Goal: Task Accomplishment & Management: Manage account settings

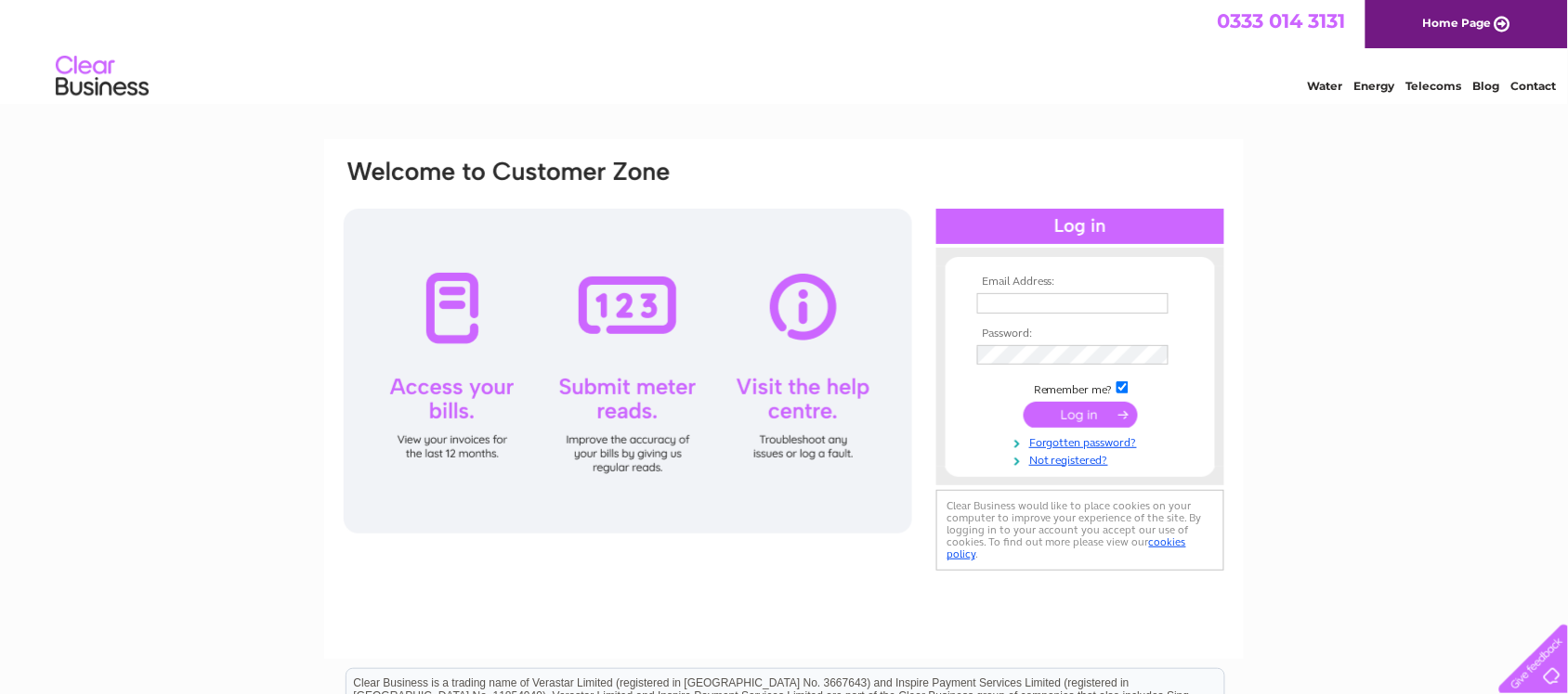
type input "paulmclar@aol.com"
click at [1076, 411] on input "submit" at bounding box center [1081, 415] width 114 height 26
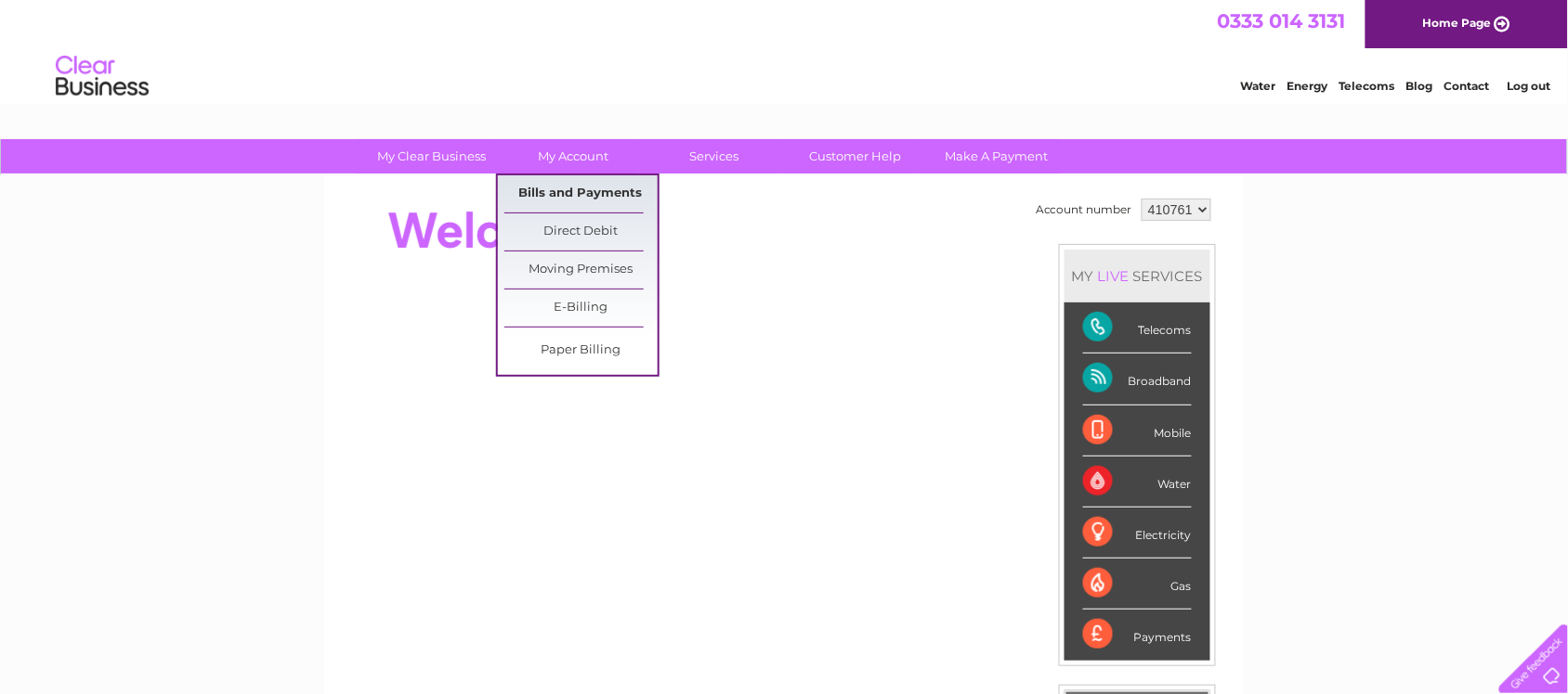
click at [568, 193] on link "Bills and Payments" at bounding box center [581, 194] width 154 height 37
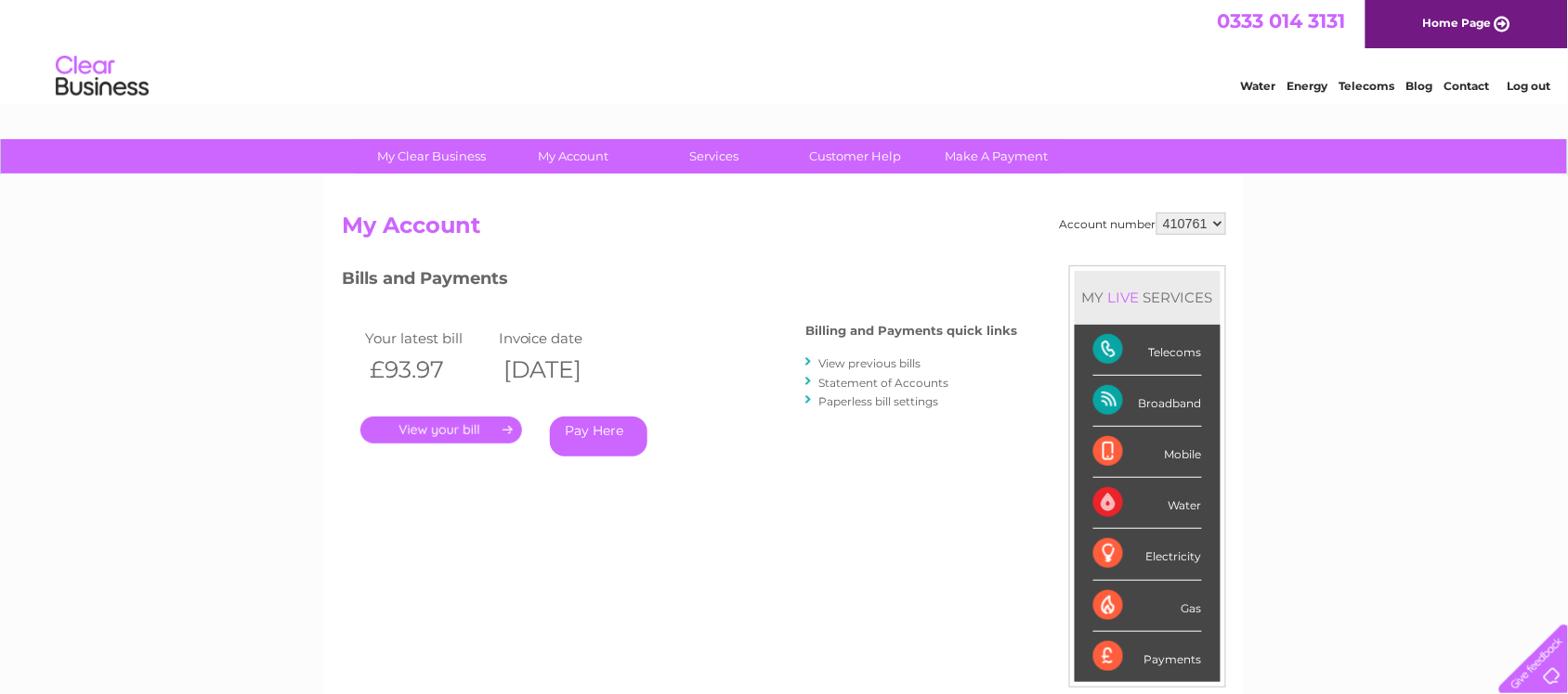
click at [426, 432] on link "." at bounding box center [441, 430] width 161 height 27
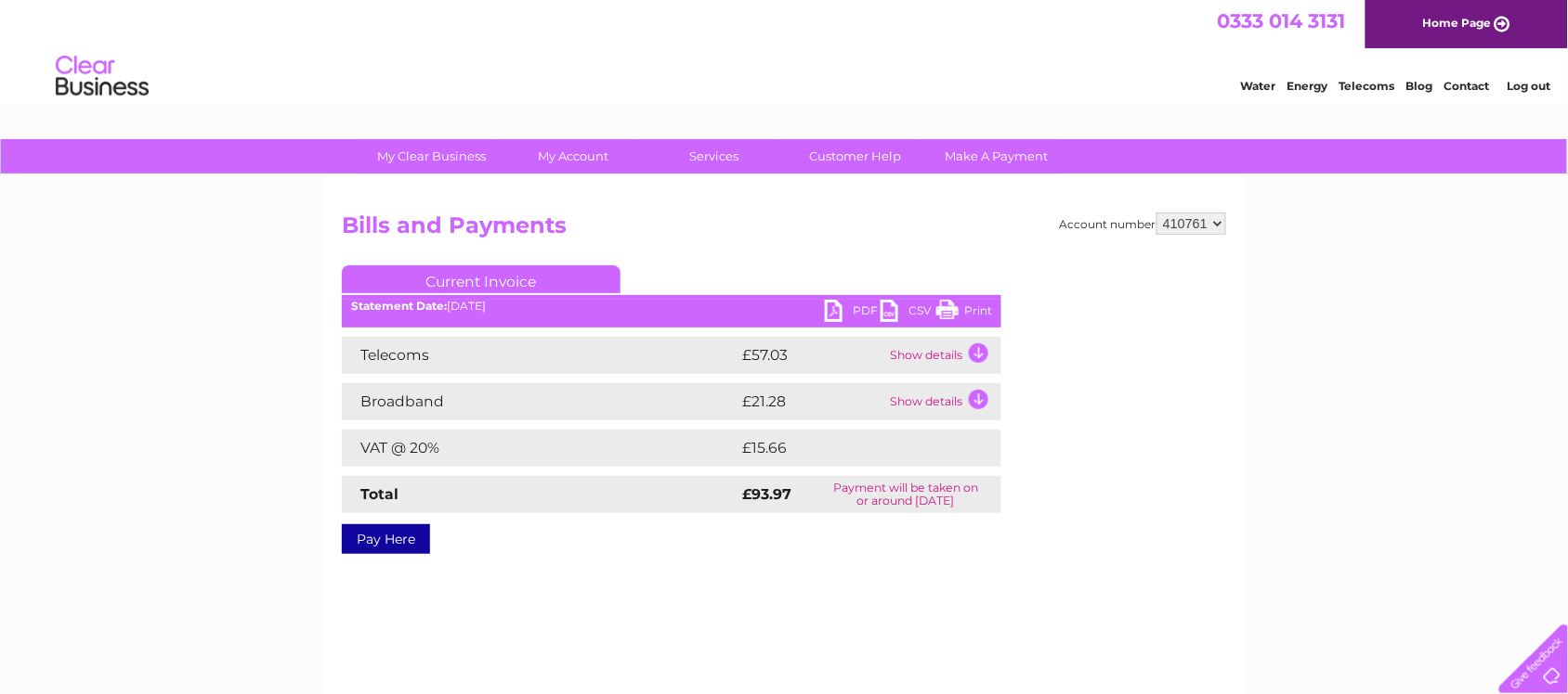
click at [978, 348] on td "Show details" at bounding box center [944, 356] width 116 height 37
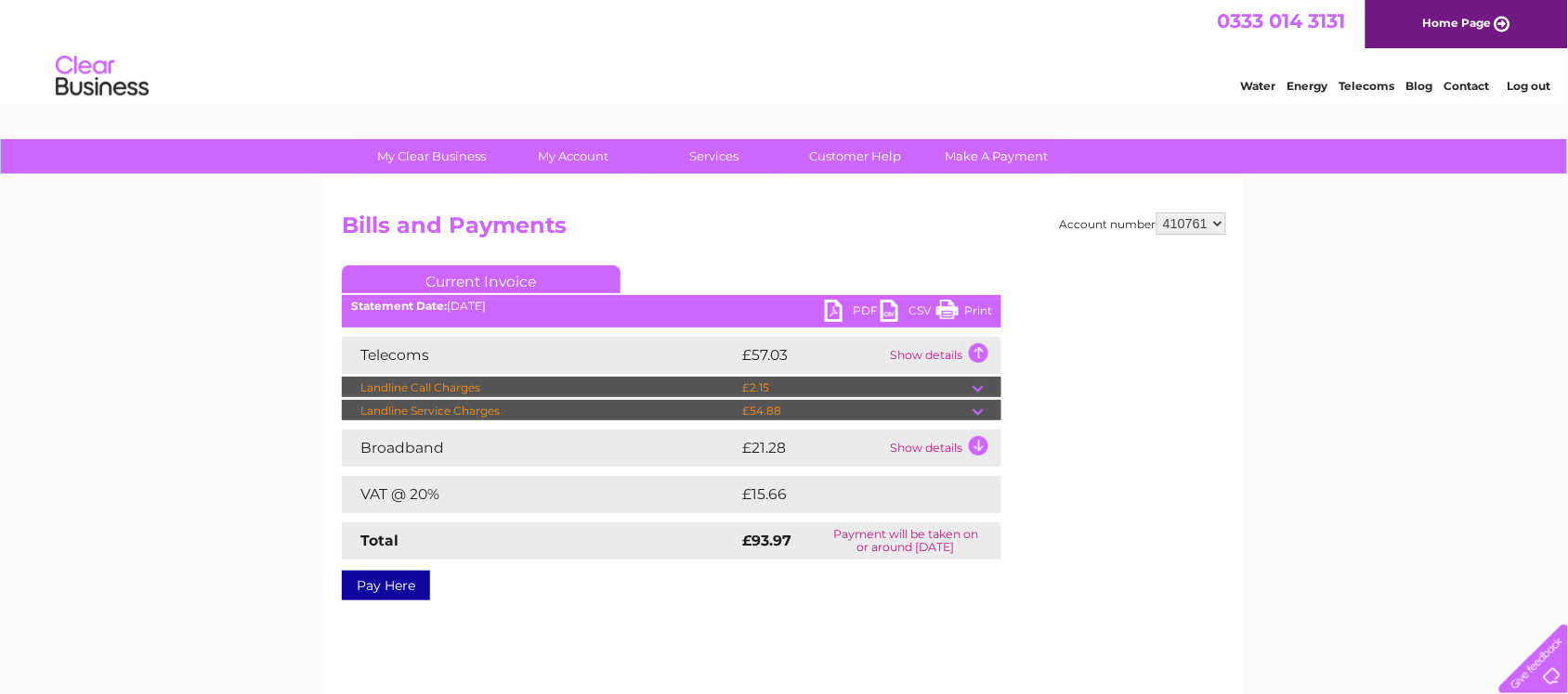
click at [838, 306] on link "PDF" at bounding box center [852, 313] width 55 height 27
